Goal: Obtain resource: Download file/media

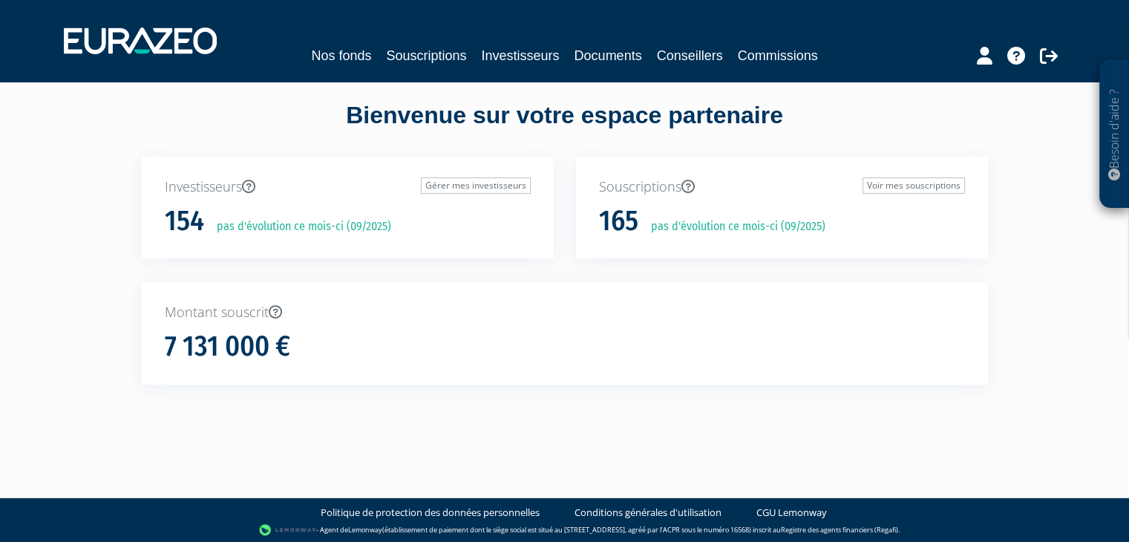
scroll to position [13, 0]
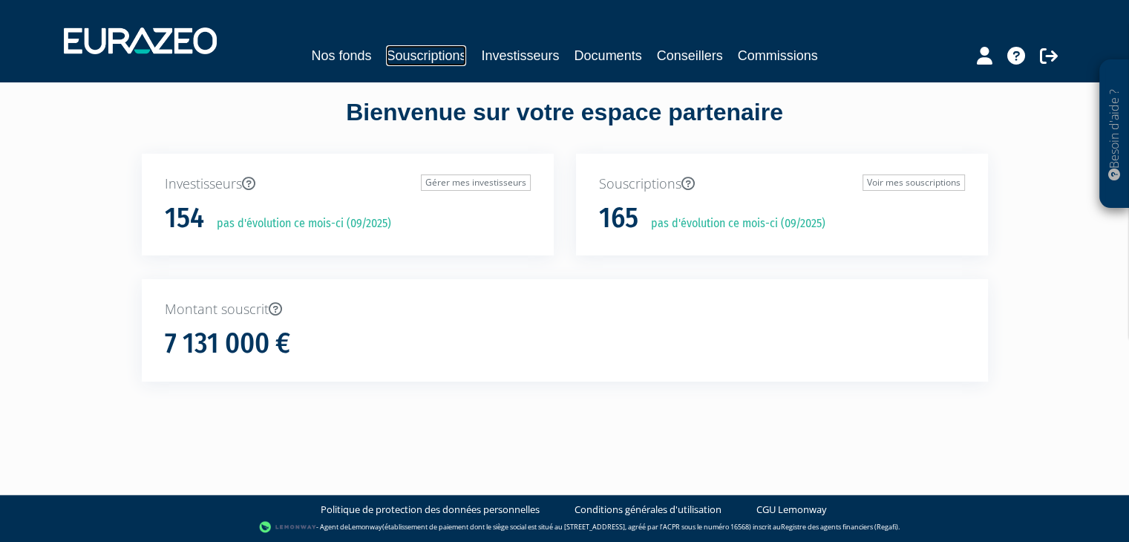
click at [459, 60] on link "Souscriptions" at bounding box center [426, 55] width 80 height 21
click at [443, 56] on link "Souscriptions" at bounding box center [426, 55] width 80 height 21
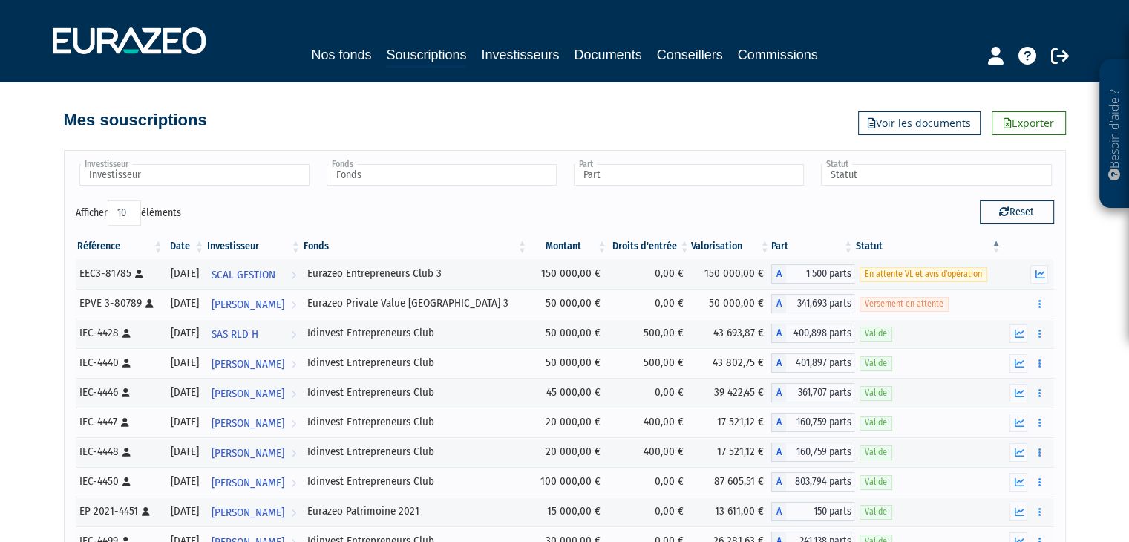
click at [125, 210] on select "10 25 50 100" at bounding box center [124, 212] width 33 height 25
select select "50"
click at [110, 200] on select "10 25 50 100" at bounding box center [124, 212] width 33 height 25
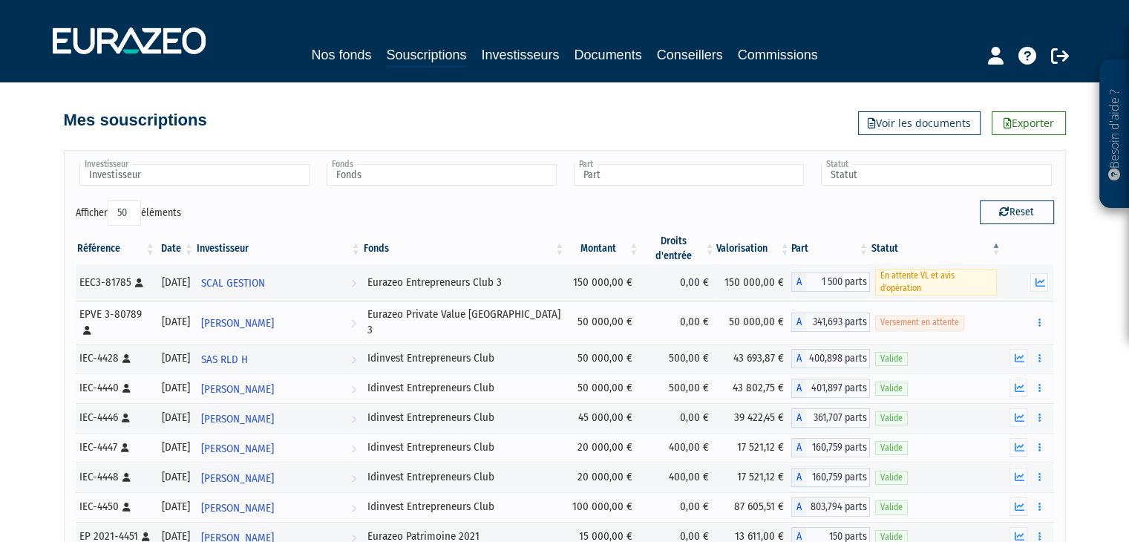
click at [552, 250] on th "Fonds" at bounding box center [463, 249] width 203 height 30
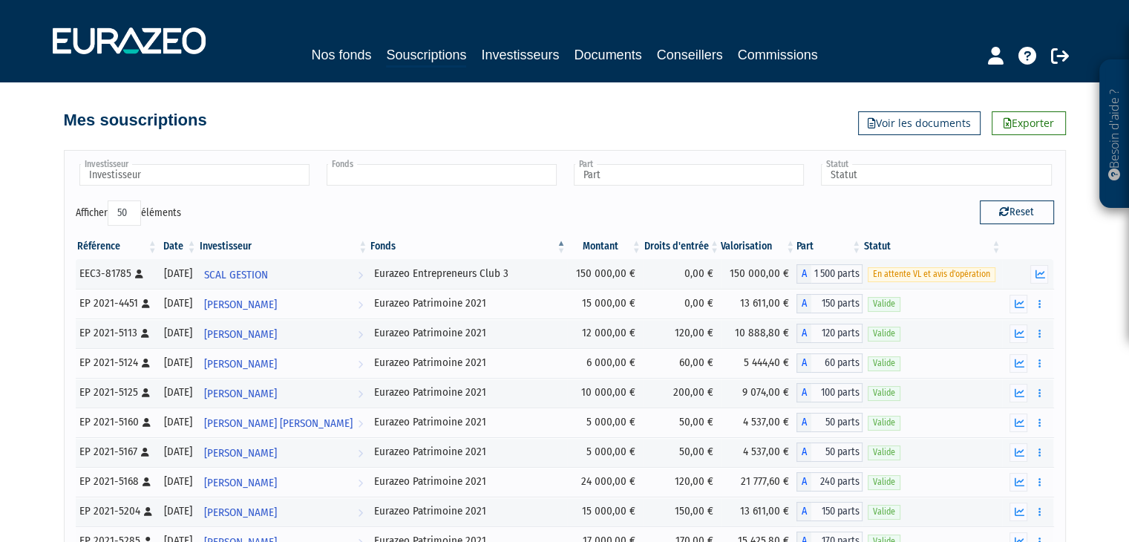
click at [435, 174] on input "text" at bounding box center [442, 175] width 230 height 22
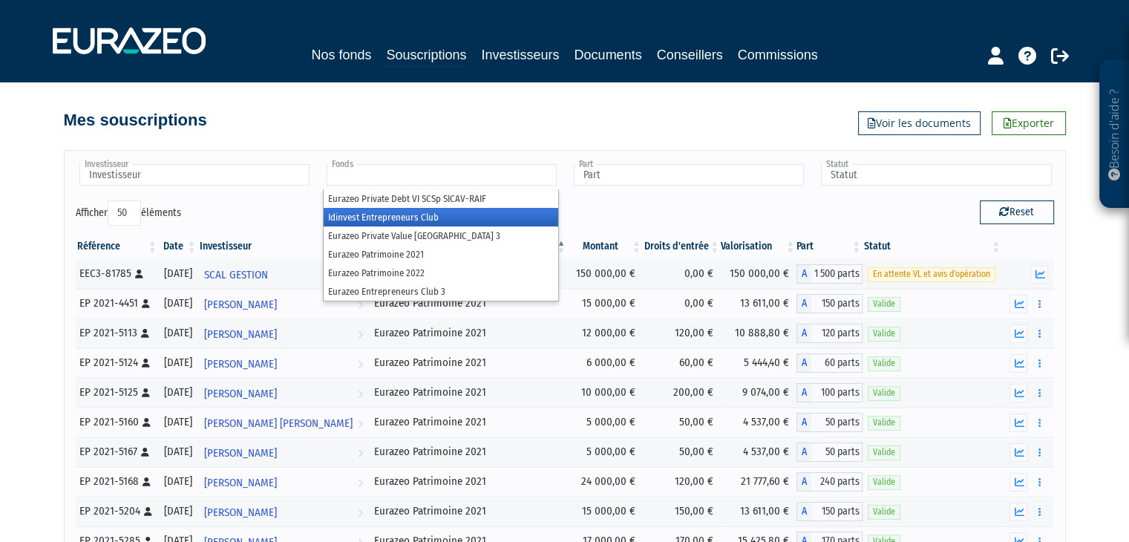
click at [424, 218] on li "Idinvest Entrepreneurs Club" at bounding box center [441, 217] width 235 height 19
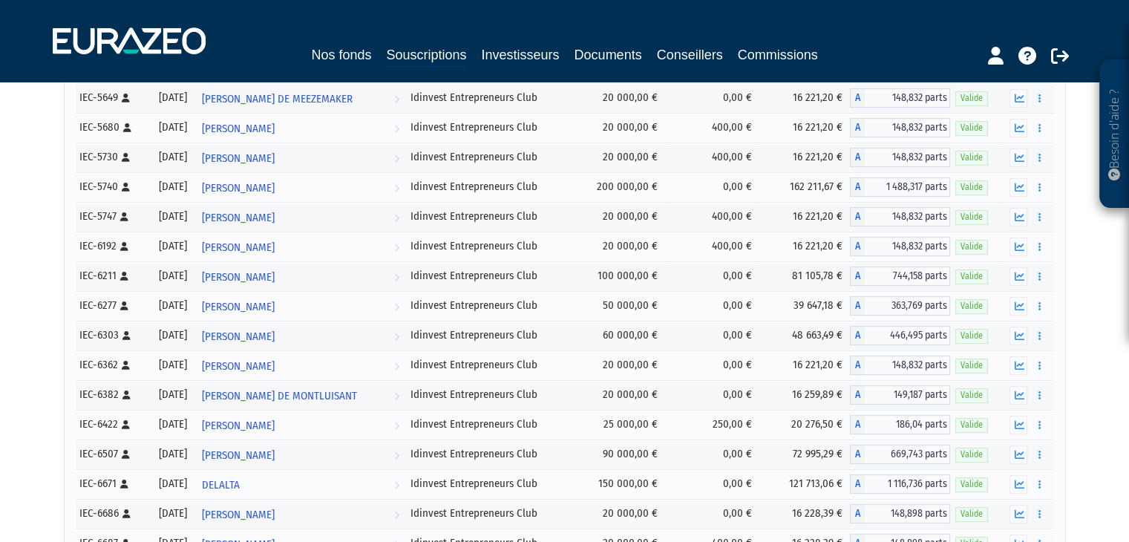
scroll to position [817, 0]
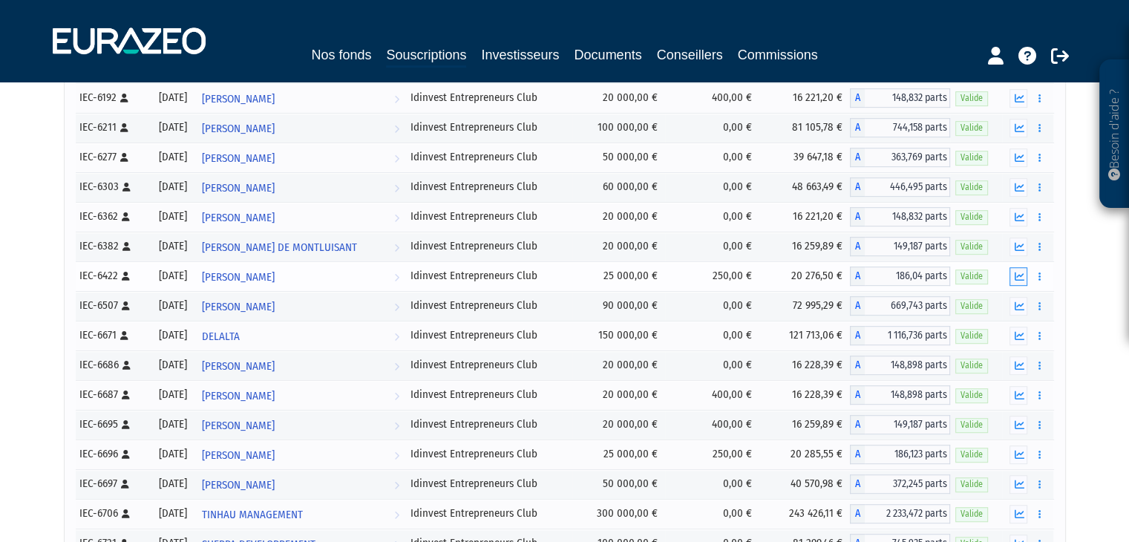
click at [1022, 277] on icon "button" at bounding box center [1019, 277] width 10 height 10
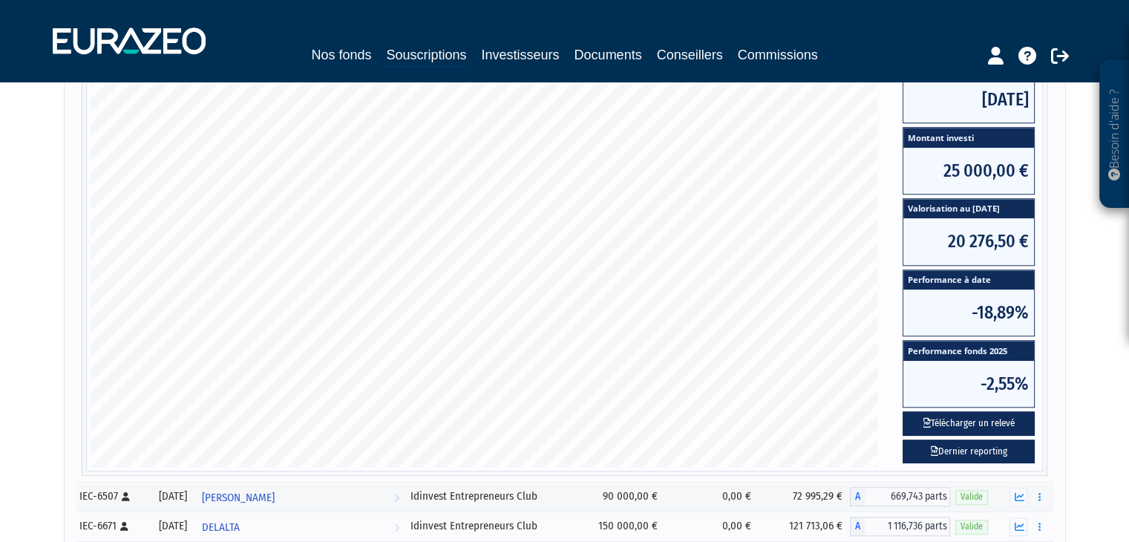
scroll to position [1114, 0]
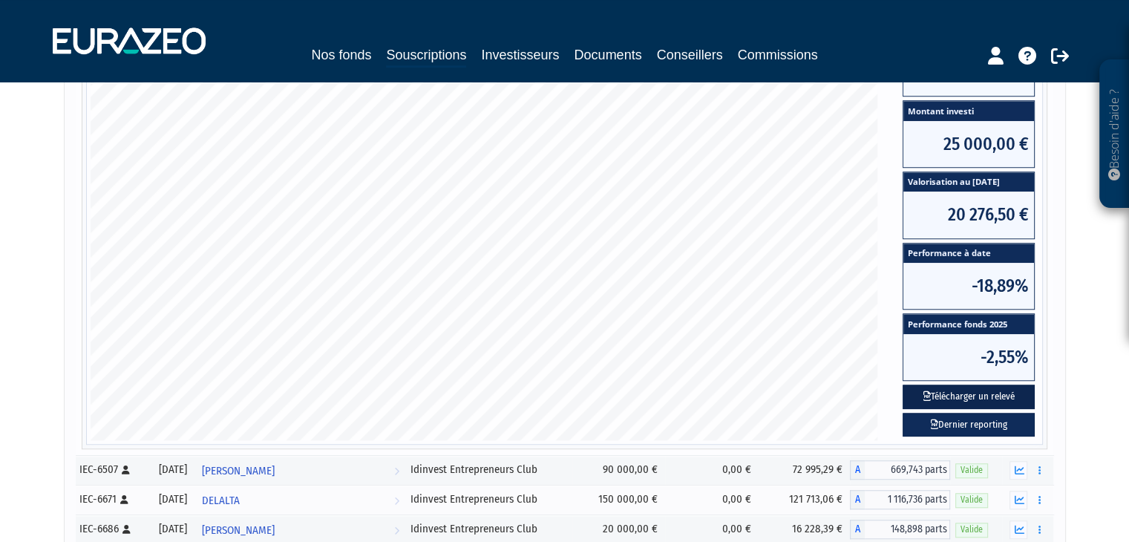
click at [971, 399] on button "Télécharger un relevé" at bounding box center [969, 397] width 132 height 25
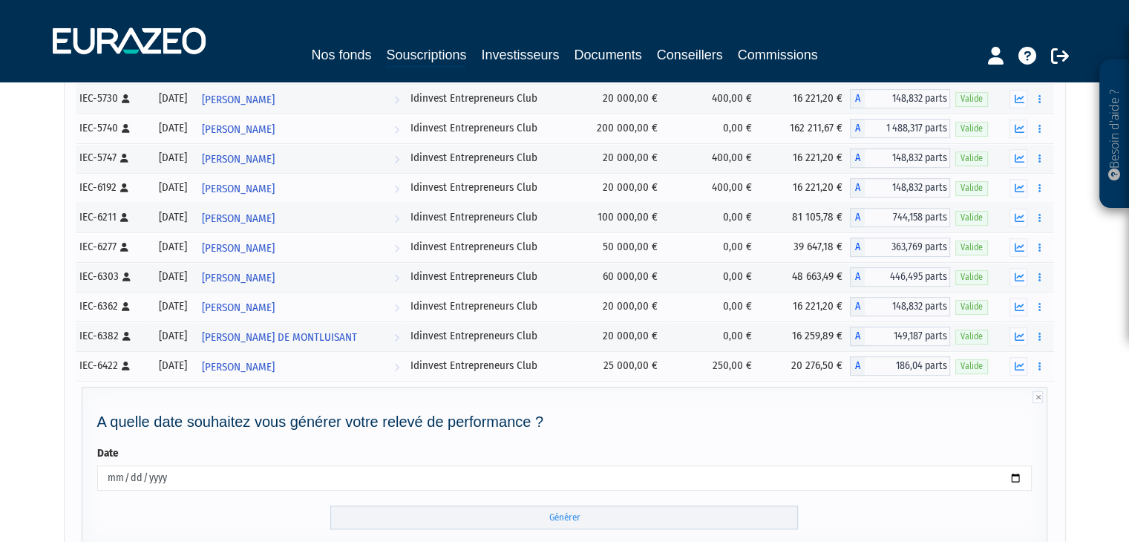
scroll to position [823, 0]
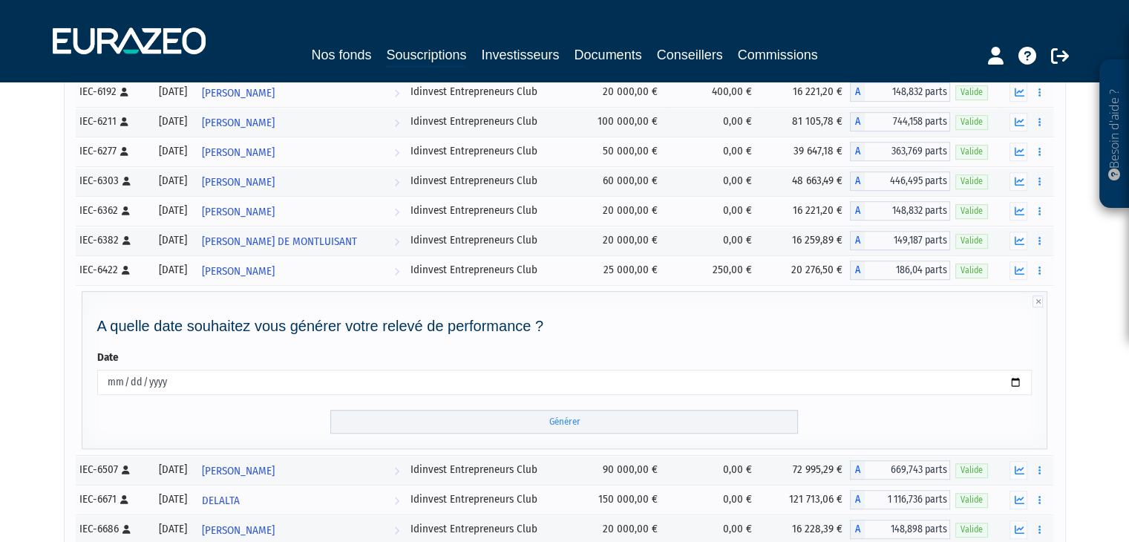
click at [1114, 234] on div "Besoin d'aide ? × J'ai besoin d'aide Si vous avez une question à propos du fonc…" at bounding box center [564, 180] width 1129 height 2007
click at [561, 418] on input "Générer" at bounding box center [564, 422] width 468 height 25
click at [681, 385] on input "[DATE]" at bounding box center [565, 382] width 936 height 25
